Goal: Navigation & Orientation: Find specific page/section

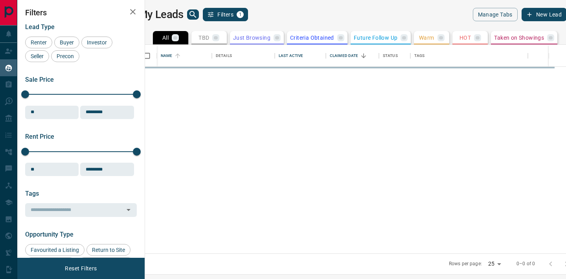
scroll to position [209, 417]
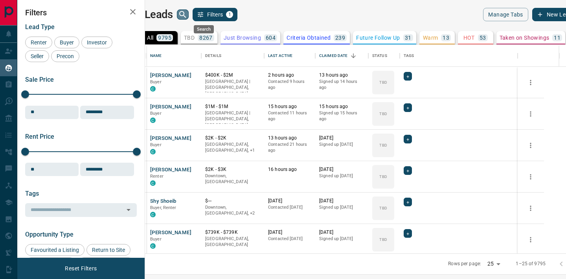
click at [187, 16] on icon "search button" at bounding box center [182, 14] width 9 height 9
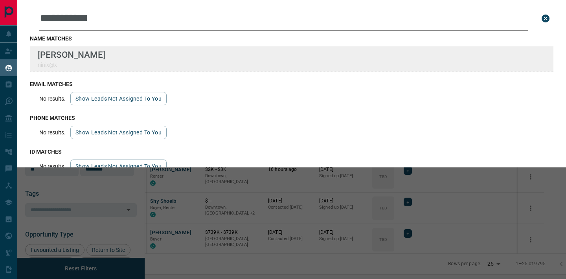
type input "**********"
click at [0, 0] on div "**********" at bounding box center [283, 134] width 566 height 269
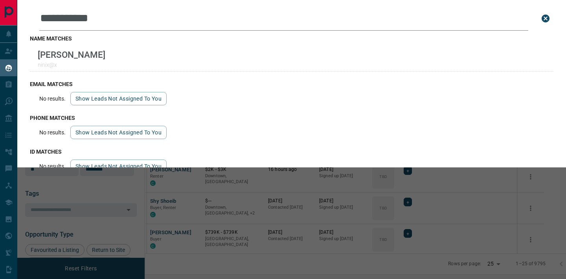
click at [546, 18] on icon "close search bar" at bounding box center [545, 18] width 9 height 9
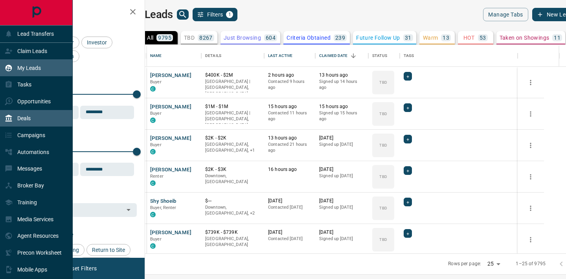
click at [34, 115] on div "Deals" at bounding box center [36, 118] width 73 height 17
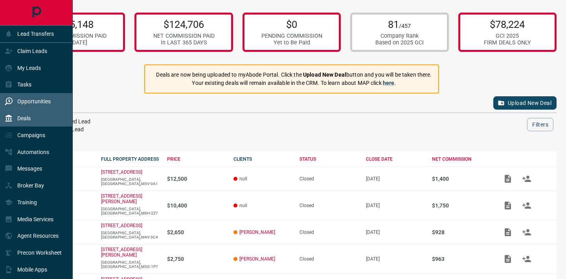
click at [37, 97] on div "Opportunities" at bounding box center [28, 101] width 46 height 13
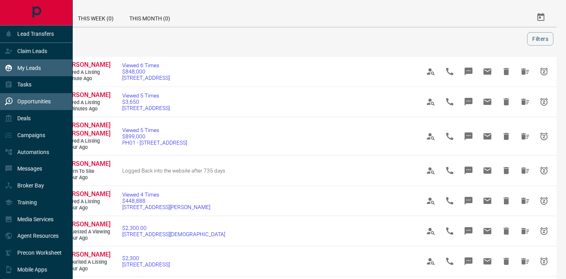
click at [34, 70] on p "My Leads" at bounding box center [29, 68] width 24 height 6
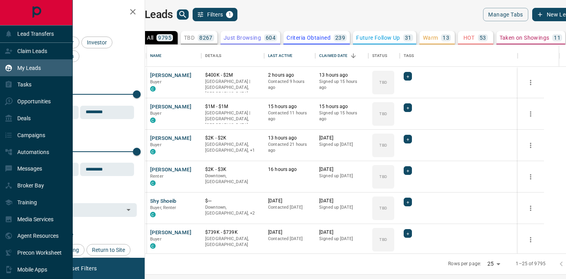
scroll to position [209, 417]
click at [43, 56] on div "Claim Leads" at bounding box center [26, 51] width 42 height 13
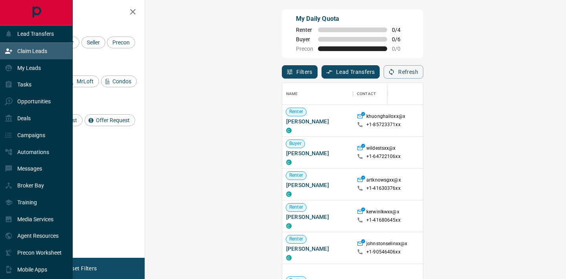
scroll to position [211, 404]
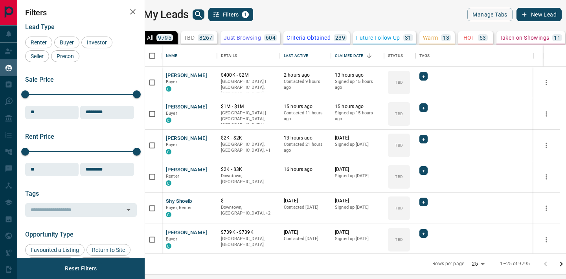
scroll to position [209, 417]
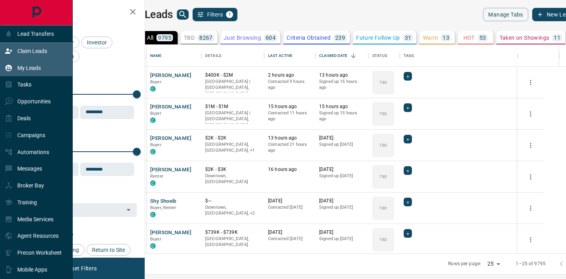
click at [37, 50] on p "Claim Leads" at bounding box center [32, 51] width 30 height 6
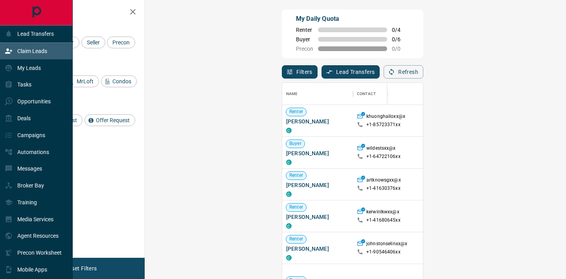
scroll to position [211, 404]
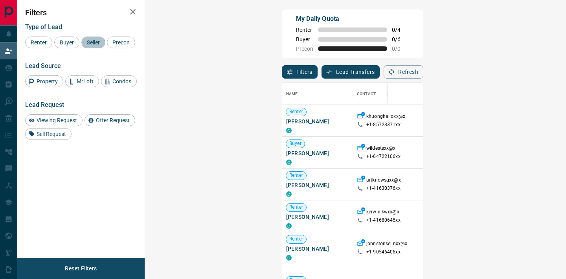
click at [93, 43] on span "Seller" at bounding box center [93, 42] width 18 height 6
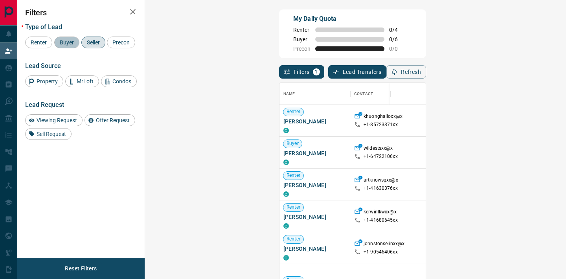
click at [72, 44] on span "Buyer" at bounding box center [67, 42] width 20 height 6
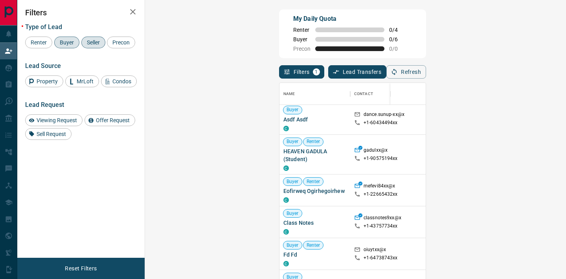
scroll to position [0, 0]
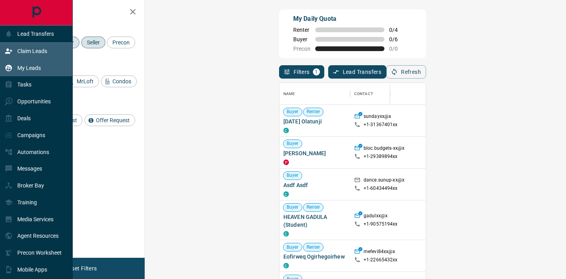
click at [53, 68] on div "My Leads" at bounding box center [36, 67] width 73 height 17
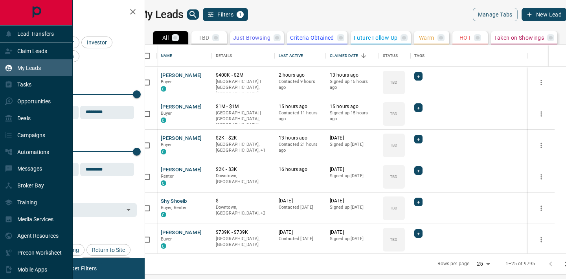
scroll to position [209, 417]
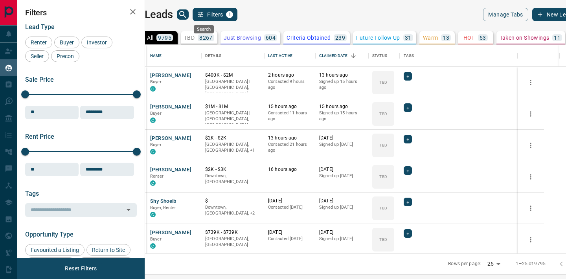
click at [186, 16] on icon "search button" at bounding box center [182, 14] width 7 height 7
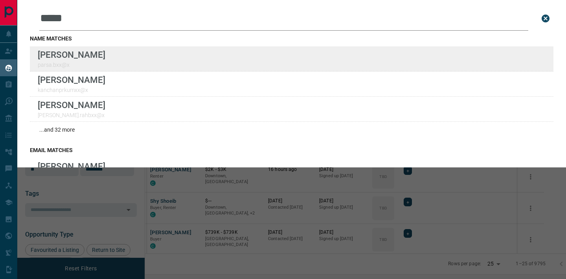
type input "*****"
click at [0, 0] on div "Lead Transfers Claim Leads My Leads Tasks Opportunities Deals Campaigns Automat…" at bounding box center [283, 134] width 566 height 269
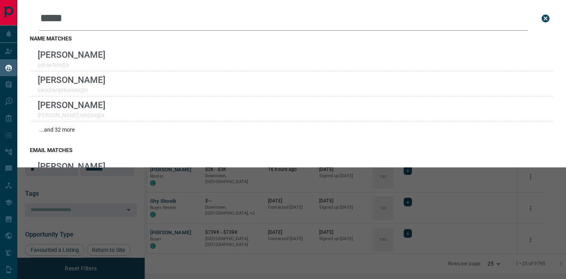
click at [544, 19] on icon "close search bar" at bounding box center [546, 19] width 8 height 8
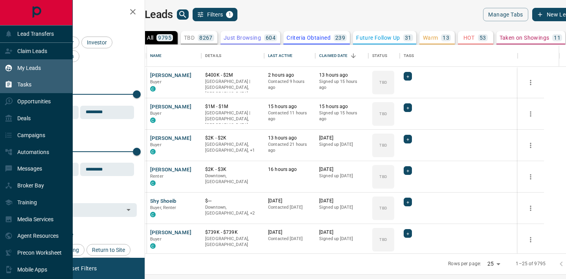
click at [34, 84] on div "Tasks" at bounding box center [36, 84] width 73 height 17
